Goal: Use online tool/utility: Utilize a website feature to perform a specific function

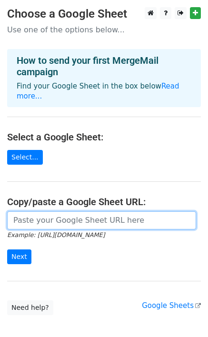
click at [71, 213] on input "url" at bounding box center [101, 220] width 189 height 18
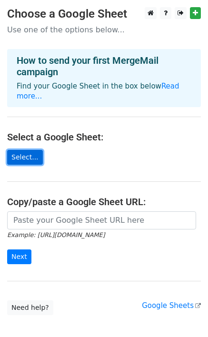
click at [23, 150] on link "Select..." at bounding box center [25, 157] width 36 height 15
click at [24, 150] on link "Select..." at bounding box center [25, 157] width 36 height 15
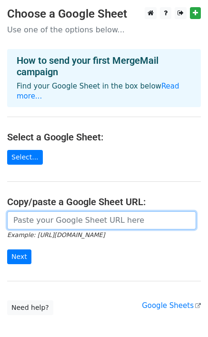
click at [102, 211] on input "url" at bounding box center [101, 220] width 189 height 18
paste input "https://docs.google.com/spreadsheets/d/1Ja9RNiAj7enL9_3c4i1jpjnmiE2afq7bGjEC4Mm…"
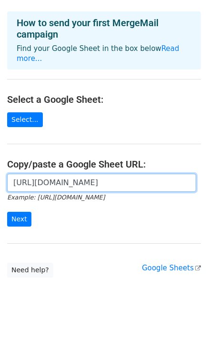
scroll to position [38, 0]
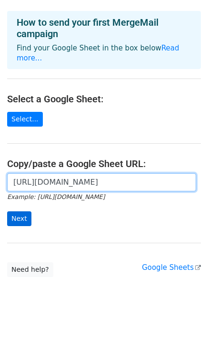
type input "https://docs.google.com/spreadsheets/d/1Ja9RNiAj7enL9_3c4i1jpjnmiE2afq7bGjEC4Mm…"
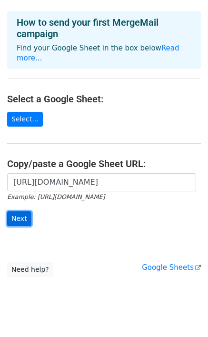
scroll to position [0, 0]
click at [19, 211] on input "Next" at bounding box center [19, 218] width 24 height 15
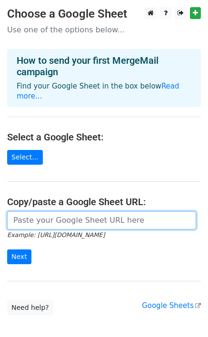
click at [76, 211] on input "url" at bounding box center [101, 220] width 189 height 18
paste input "[URL][DOMAIN_NAME]"
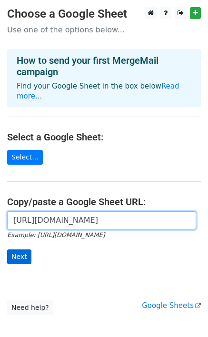
type input "[URL][DOMAIN_NAME]"
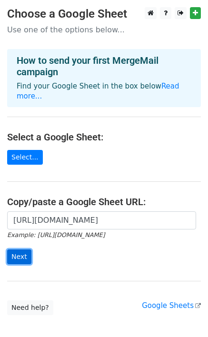
scroll to position [0, 0]
click at [9, 249] on input "Next" at bounding box center [19, 256] width 24 height 15
